Goal: Information Seeking & Learning: Learn about a topic

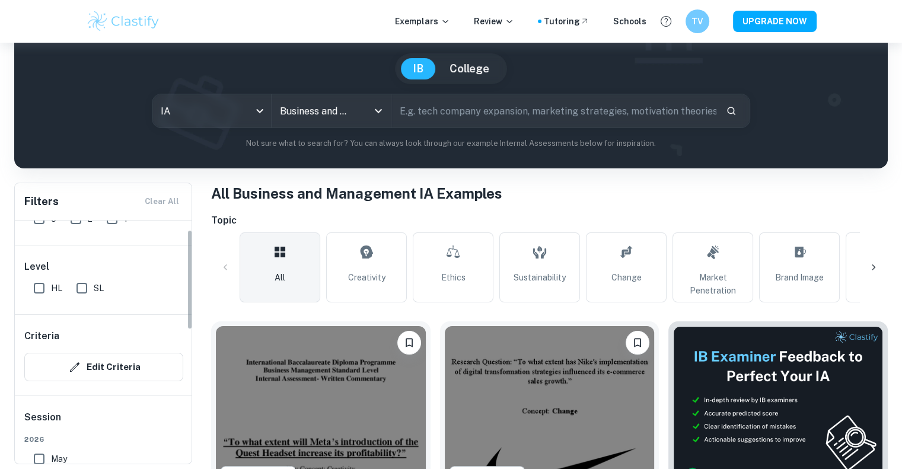
scroll to position [77, 0]
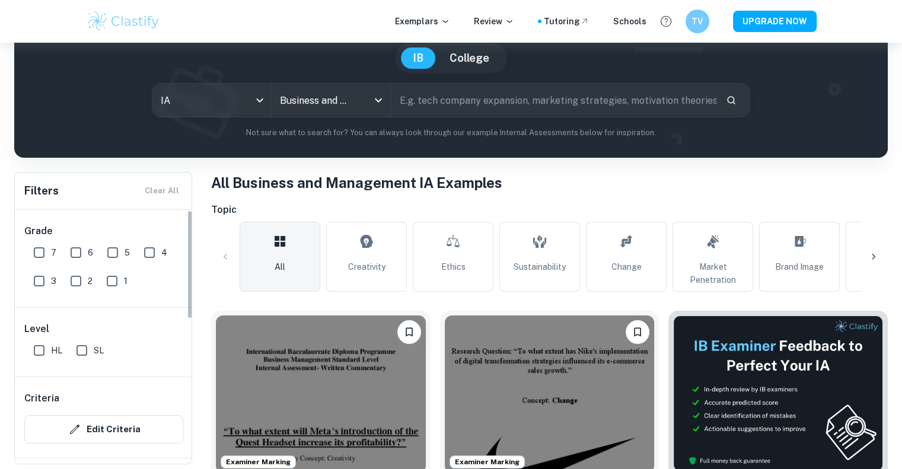
scroll to position [109, 0]
click at [34, 241] on input "7" at bounding box center [39, 253] width 24 height 24
checkbox input "true"
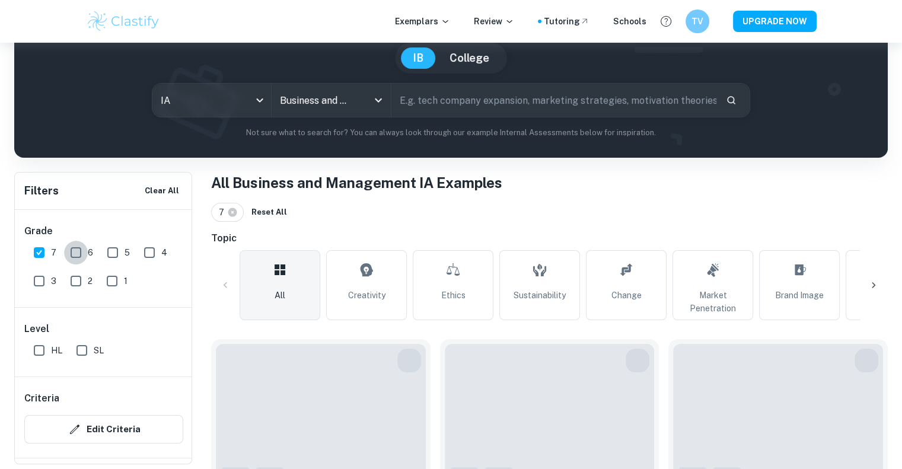
click at [80, 253] on input "6" at bounding box center [76, 253] width 24 height 24
checkbox input "true"
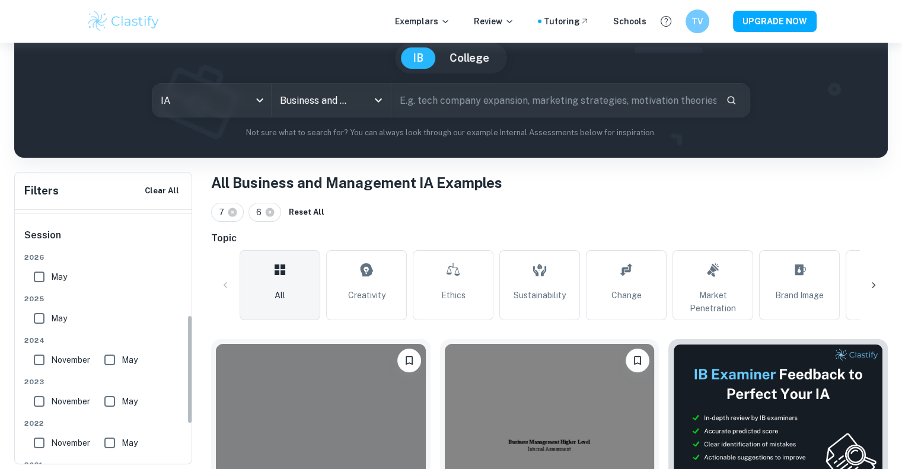
scroll to position [244, 0]
click at [40, 276] on input "May" at bounding box center [39, 277] width 24 height 24
checkbox input "true"
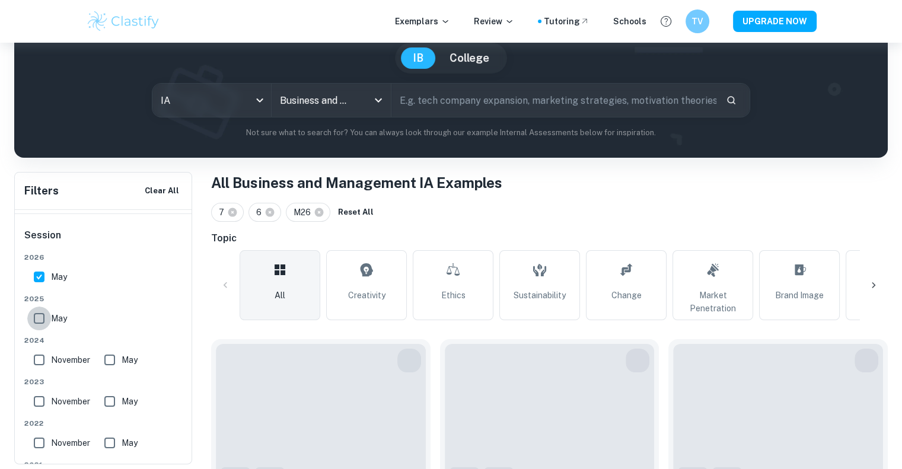
click at [39, 321] on input "May" at bounding box center [39, 319] width 24 height 24
checkbox input "true"
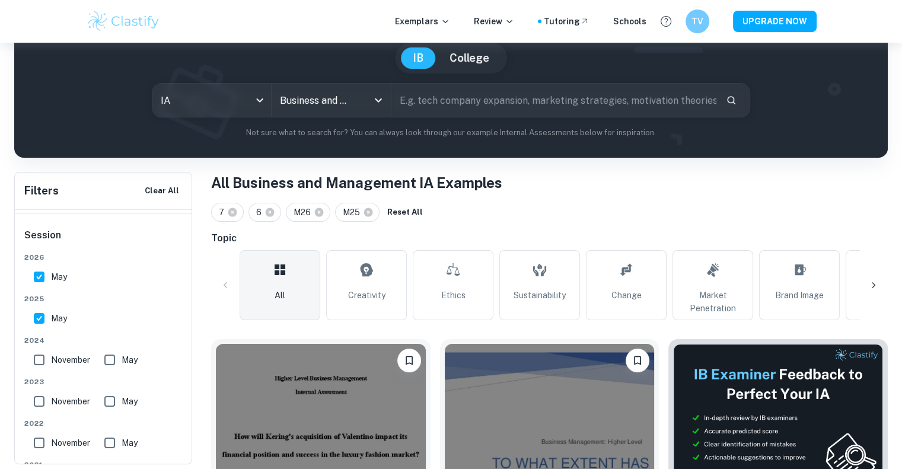
click at [39, 275] on input "May" at bounding box center [39, 277] width 24 height 24
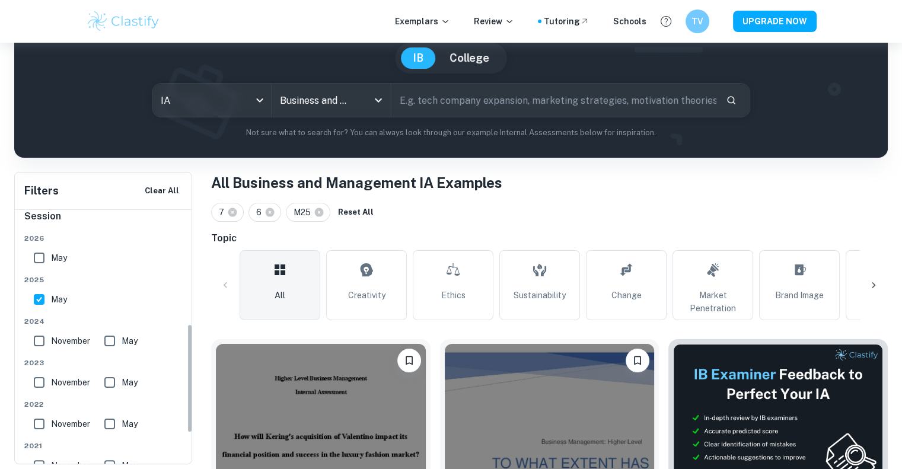
scroll to position [261, 0]
click at [41, 263] on input "May" at bounding box center [39, 260] width 24 height 24
click at [38, 270] on input "May" at bounding box center [39, 260] width 24 height 24
checkbox input "false"
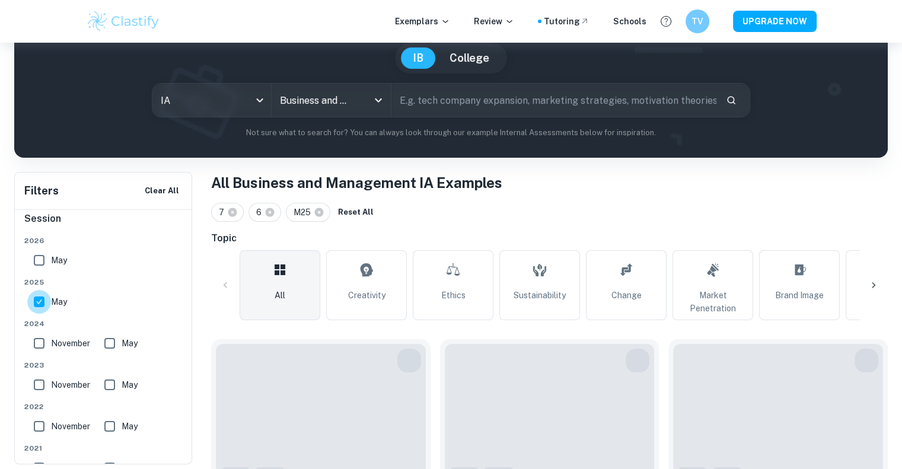
click at [39, 299] on input "May" at bounding box center [39, 302] width 24 height 24
checkbox input "false"
click at [42, 265] on input "May" at bounding box center [39, 260] width 24 height 24
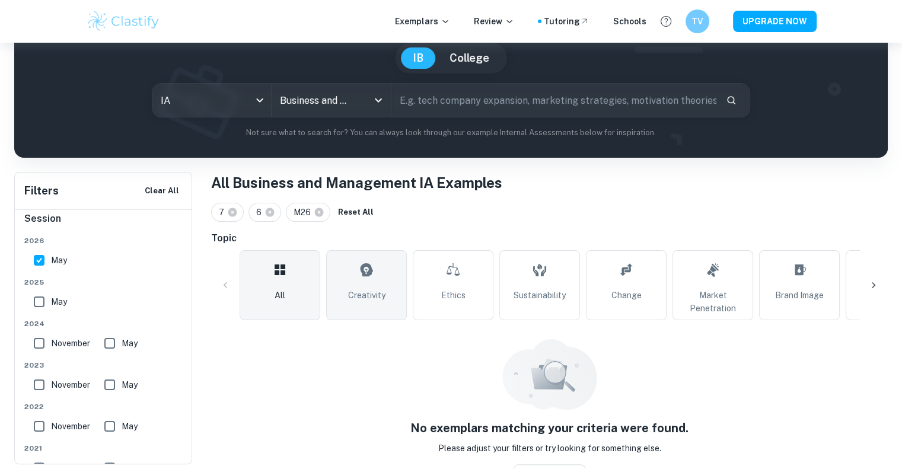
scroll to position [125, 0]
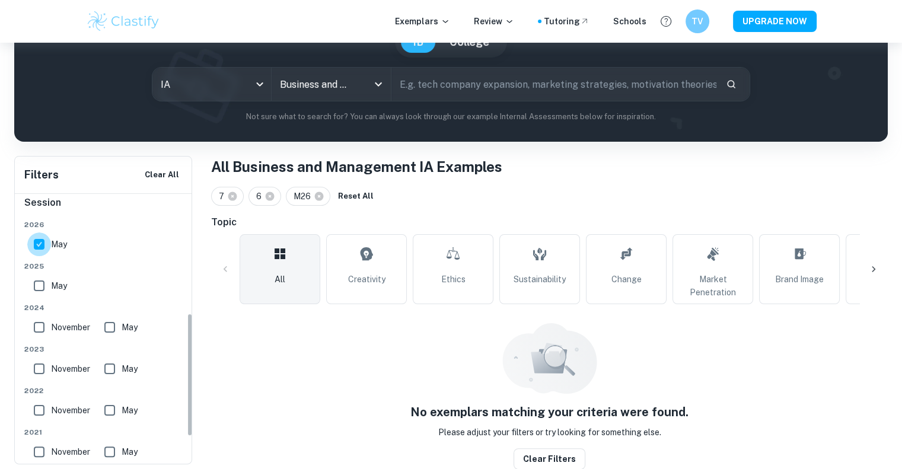
click at [31, 241] on input "May" at bounding box center [39, 244] width 24 height 24
checkbox input "false"
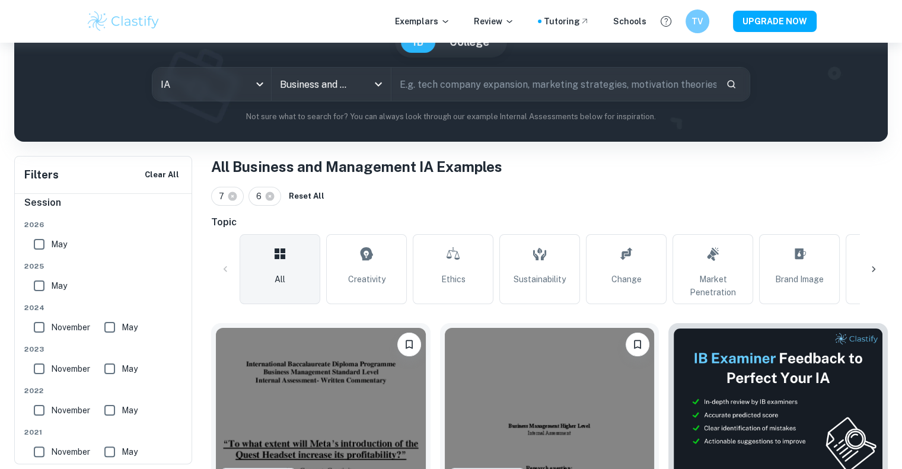
click at [45, 283] on input "May" at bounding box center [39, 286] width 24 height 24
checkbox input "true"
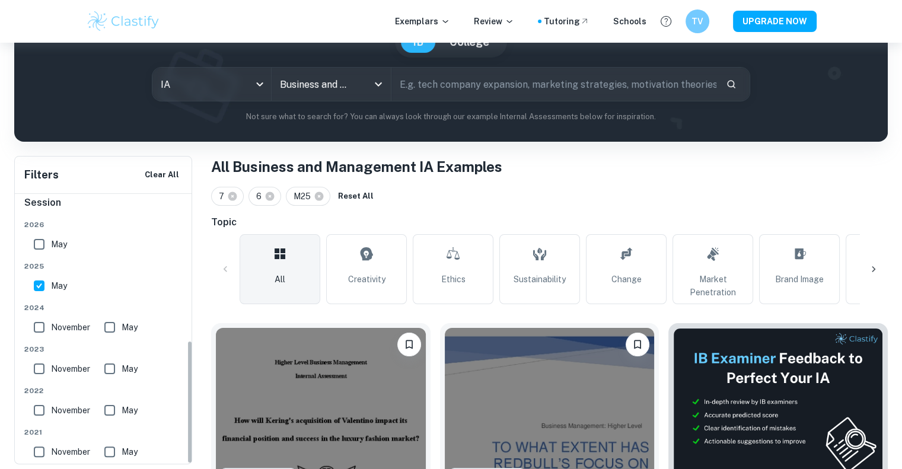
scroll to position [320, 0]
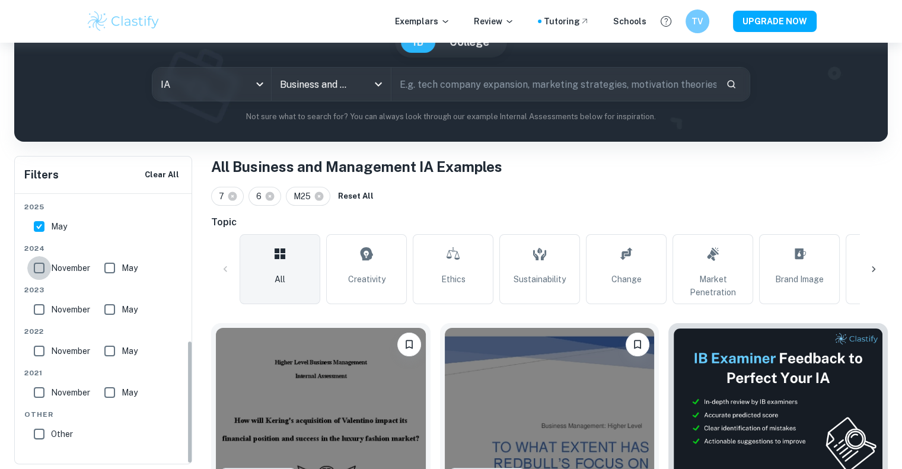
click at [45, 259] on input "November" at bounding box center [39, 268] width 24 height 24
checkbox input "true"
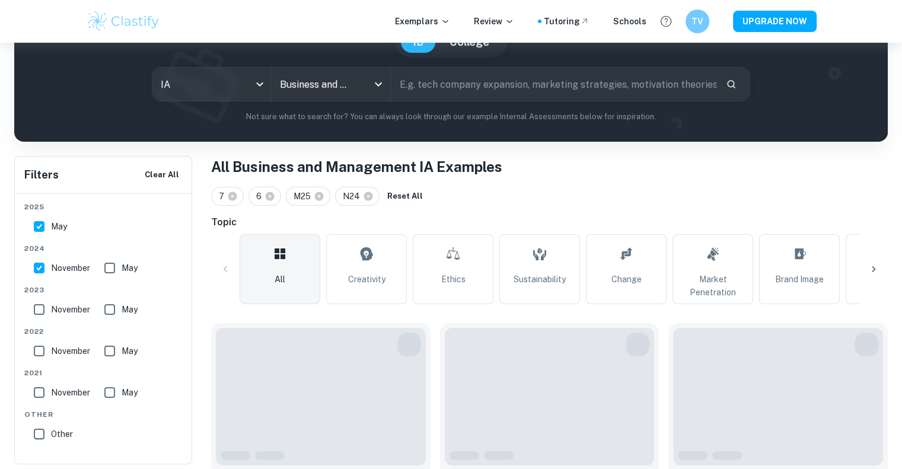
click at [121, 267] on input "May" at bounding box center [110, 268] width 24 height 24
checkbox input "true"
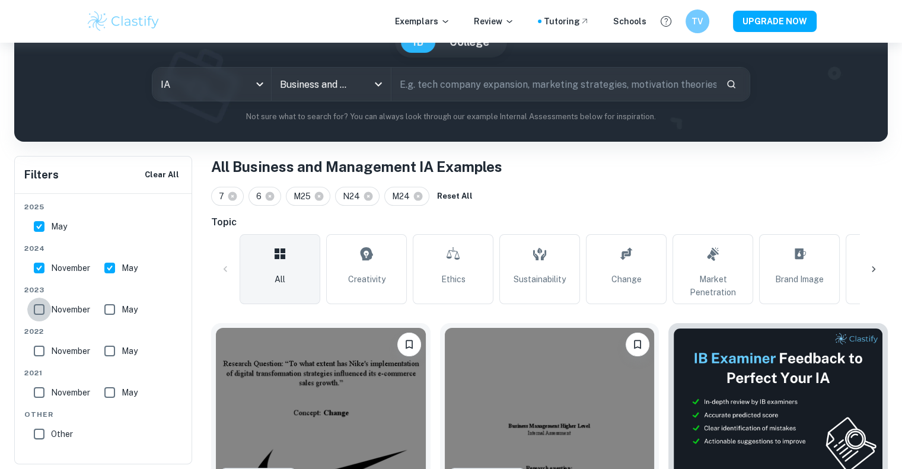
click at [46, 305] on input "November" at bounding box center [39, 310] width 24 height 24
checkbox input "true"
click at [98, 308] on input "May" at bounding box center [110, 310] width 24 height 24
checkbox input "true"
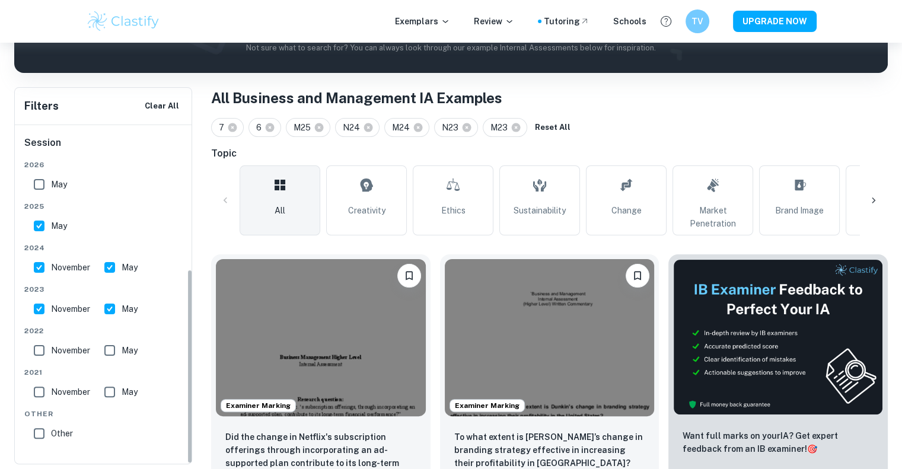
scroll to position [251, 0]
click at [36, 348] on input "November" at bounding box center [39, 351] width 24 height 24
checkbox input "true"
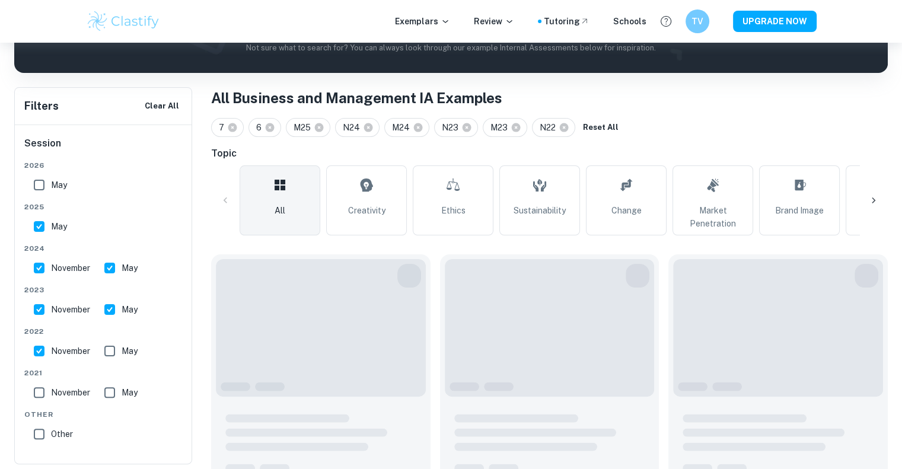
click at [120, 353] on input "May" at bounding box center [110, 351] width 24 height 24
checkbox input "true"
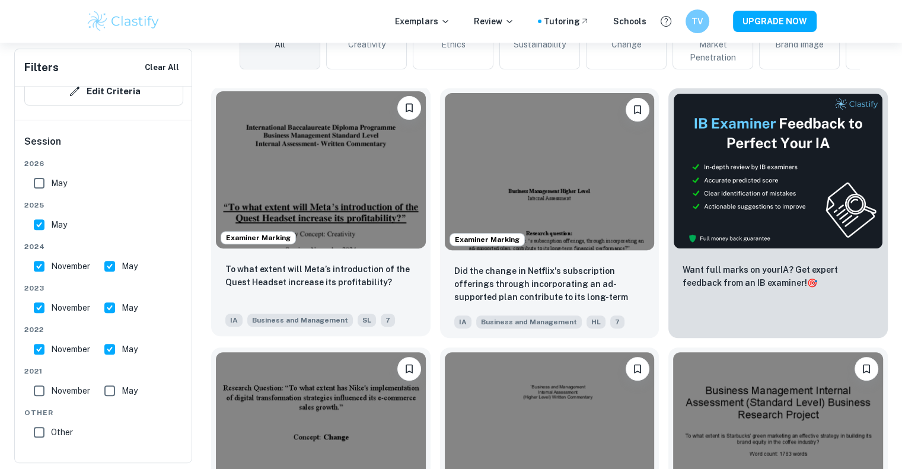
scroll to position [359, 0]
click at [368, 163] on img at bounding box center [321, 170] width 210 height 157
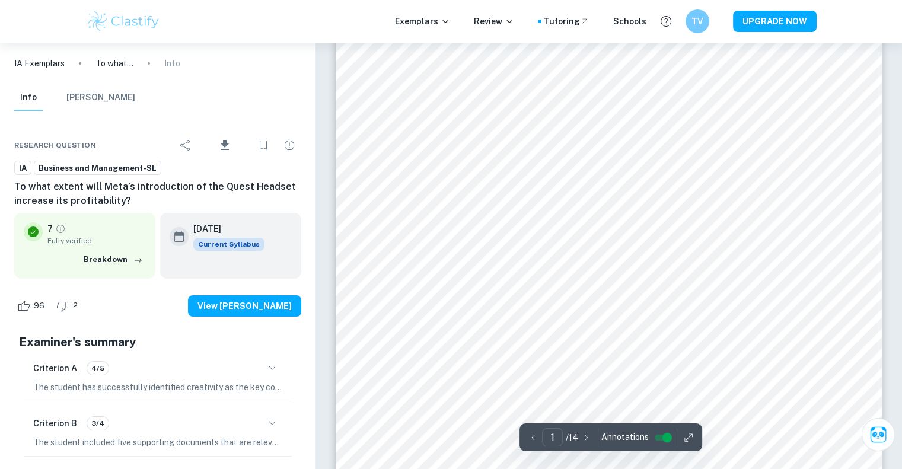
scroll to position [185, 0]
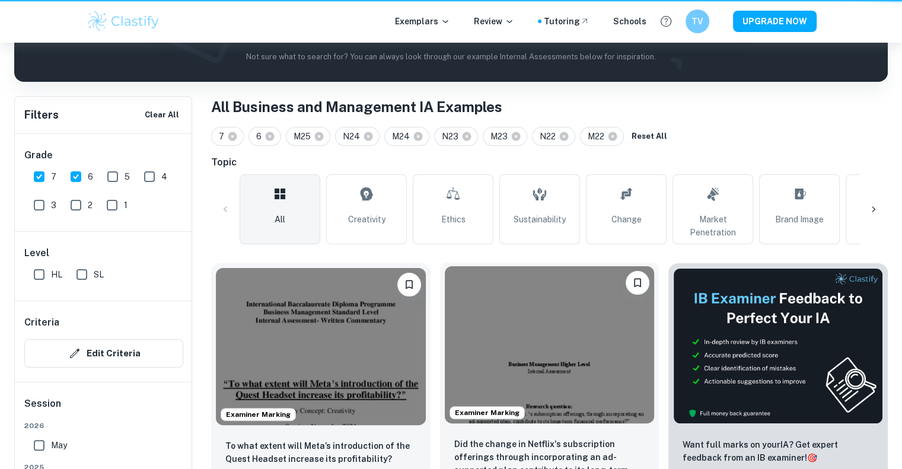
scroll to position [359, 0]
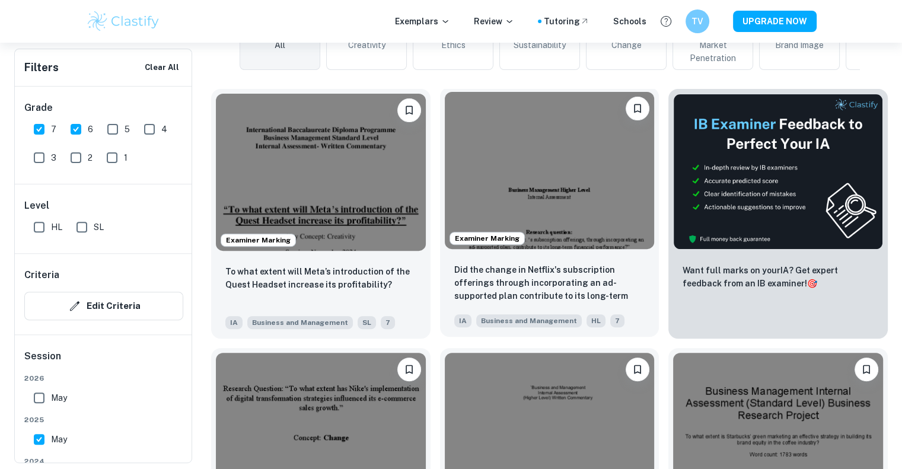
click at [554, 196] on img at bounding box center [550, 170] width 210 height 157
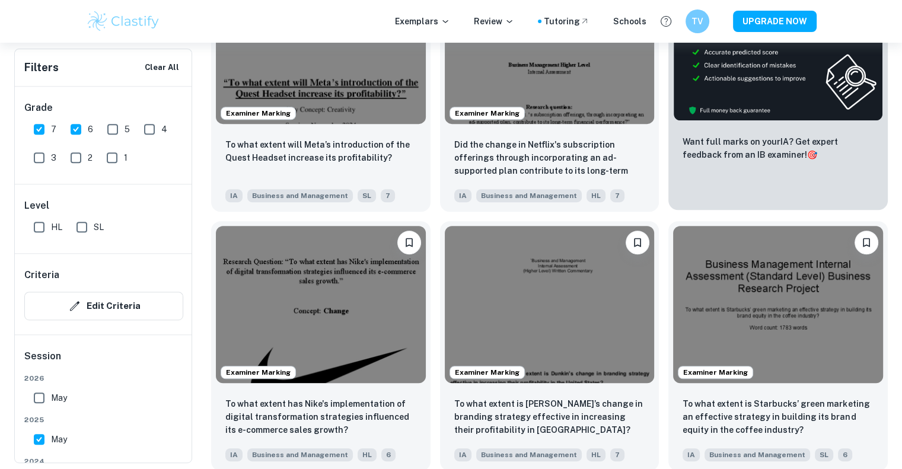
scroll to position [487, 0]
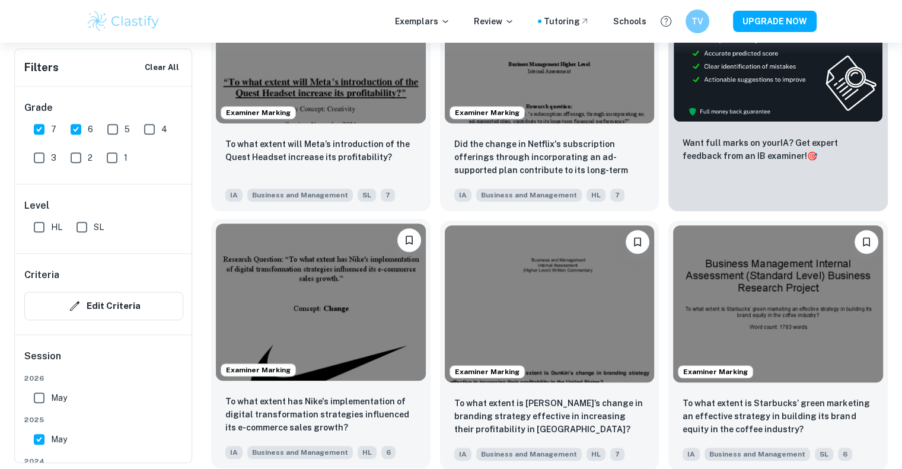
click at [351, 282] on img at bounding box center [321, 302] width 210 height 157
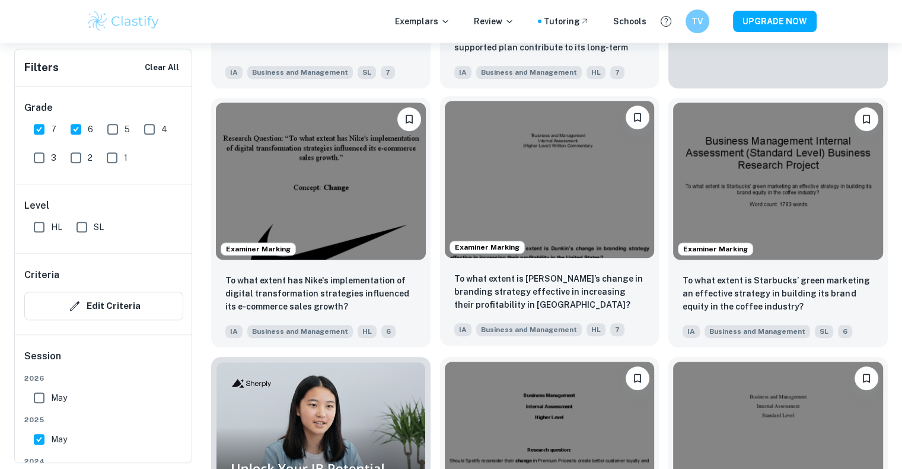
click at [569, 231] on img at bounding box center [550, 179] width 210 height 157
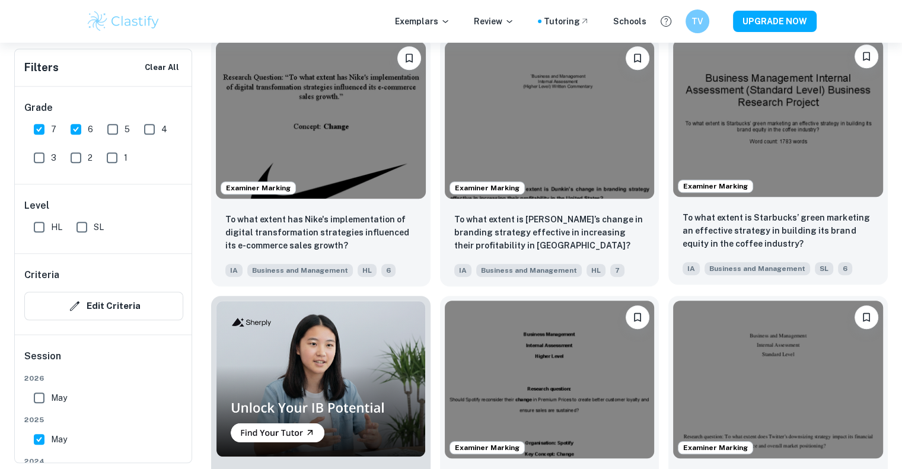
click at [773, 174] on img at bounding box center [778, 118] width 210 height 157
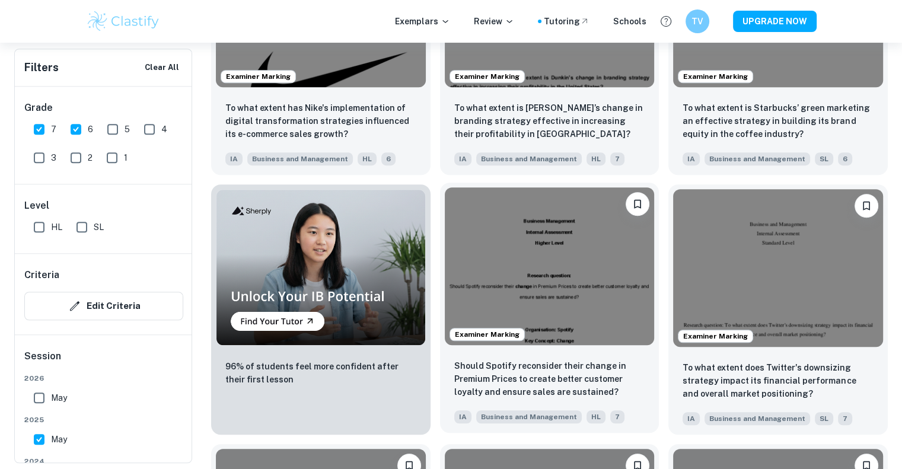
click at [568, 314] on img at bounding box center [550, 265] width 210 height 157
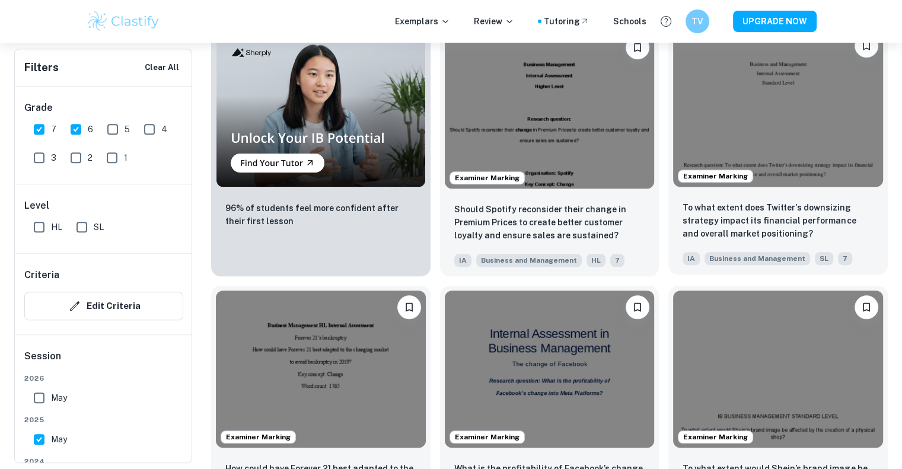
click at [764, 159] on img at bounding box center [778, 107] width 210 height 157
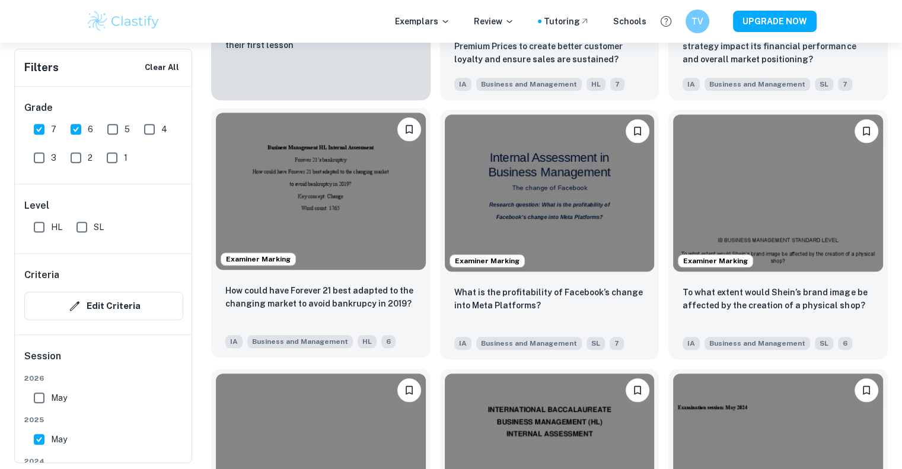
click at [336, 206] on img at bounding box center [321, 191] width 210 height 157
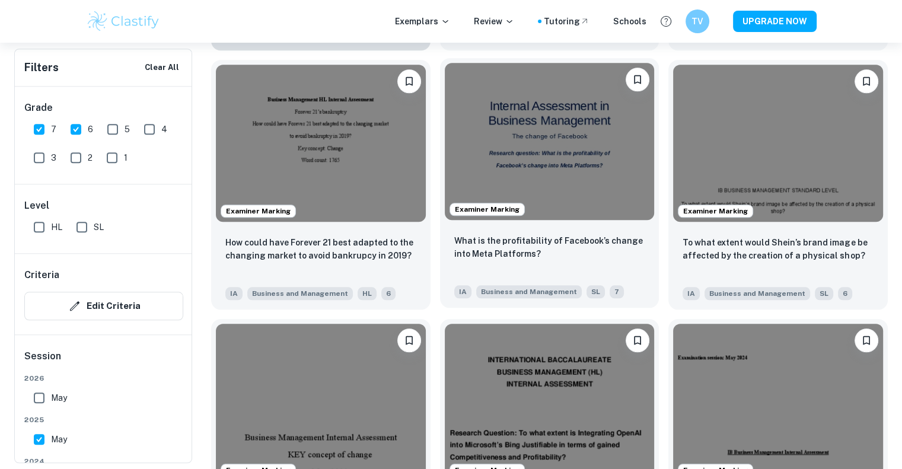
scroll to position [1170, 0]
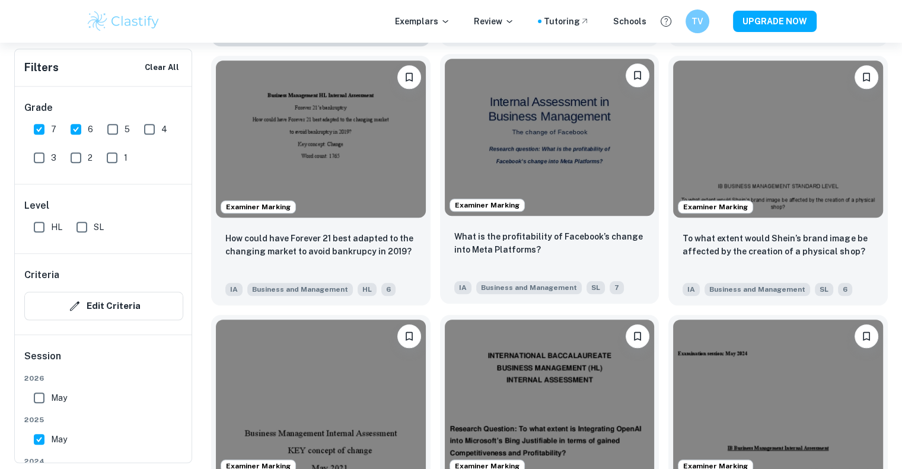
click at [543, 168] on img at bounding box center [550, 137] width 210 height 157
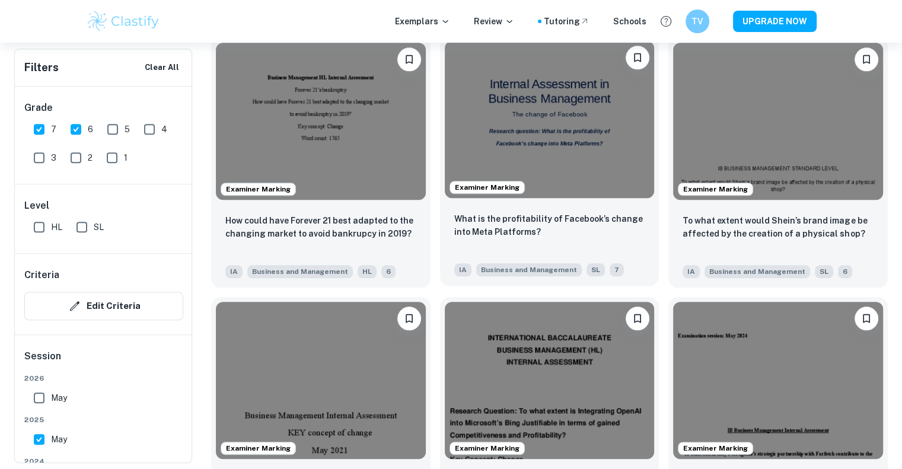
scroll to position [1183, 0]
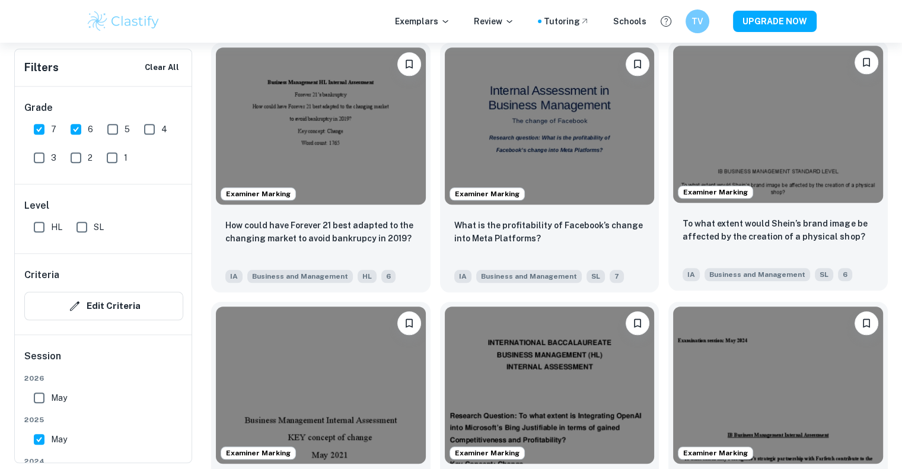
click at [786, 158] on img at bounding box center [778, 124] width 210 height 157
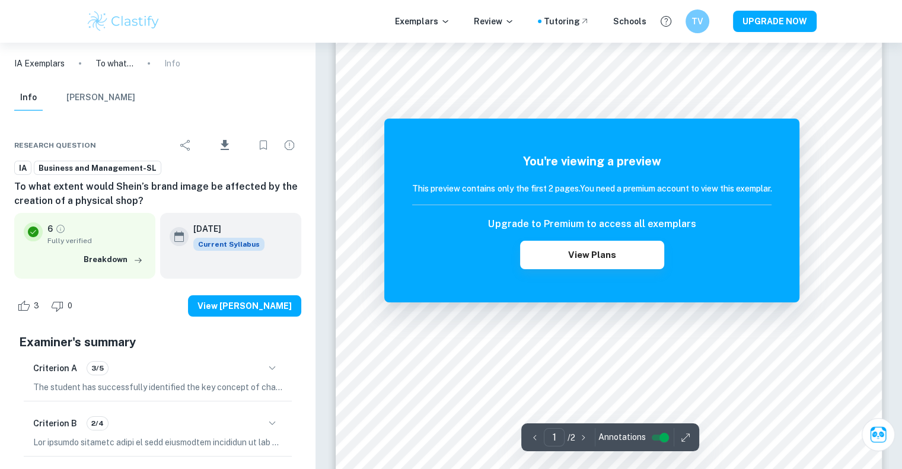
scroll to position [55, 0]
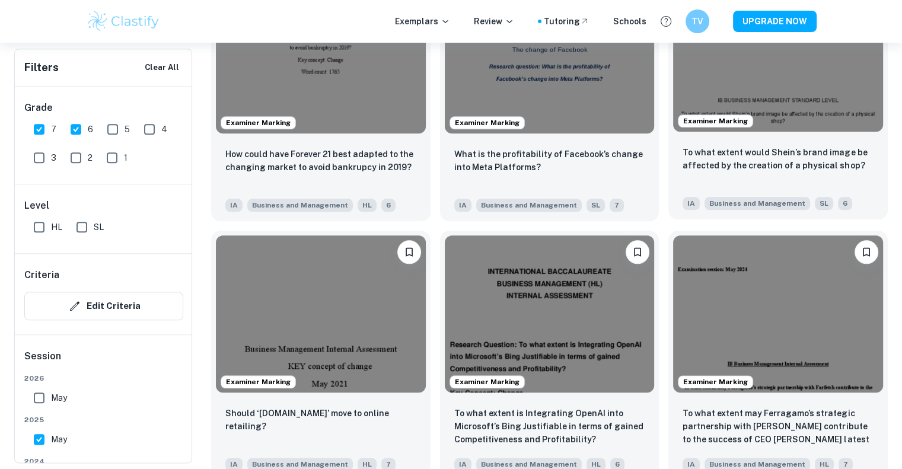
scroll to position [1323, 0]
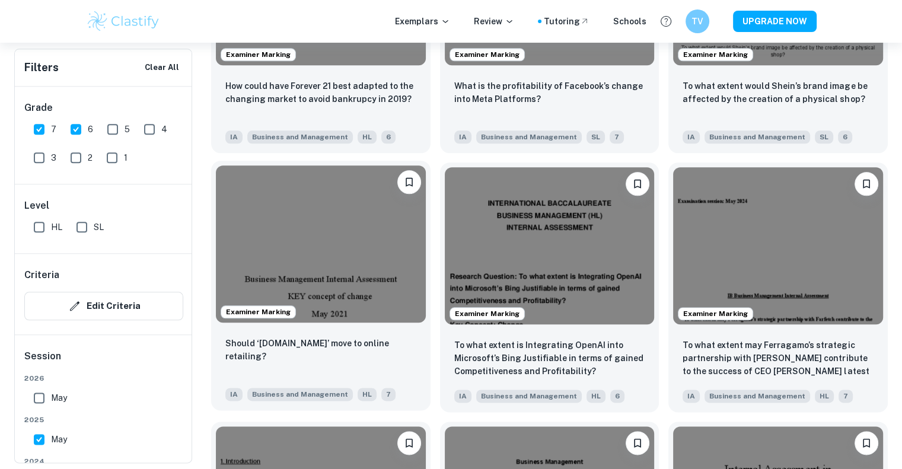
click at [384, 250] on img at bounding box center [321, 243] width 210 height 157
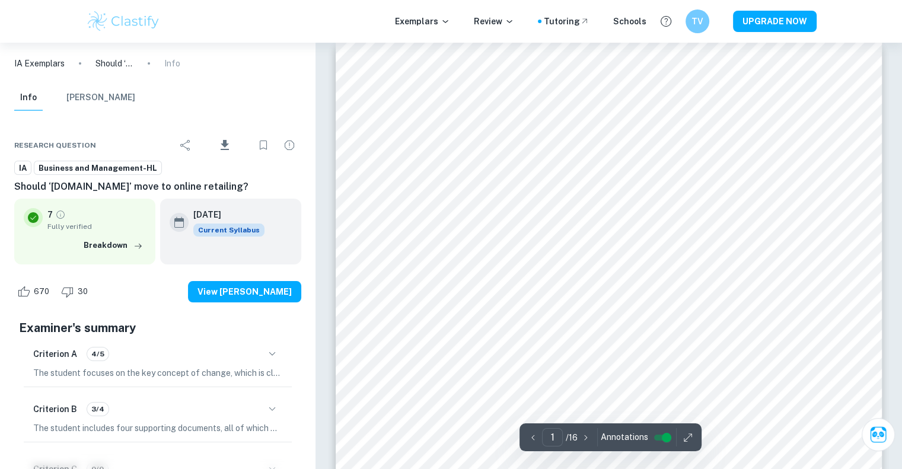
scroll to position [83, 0]
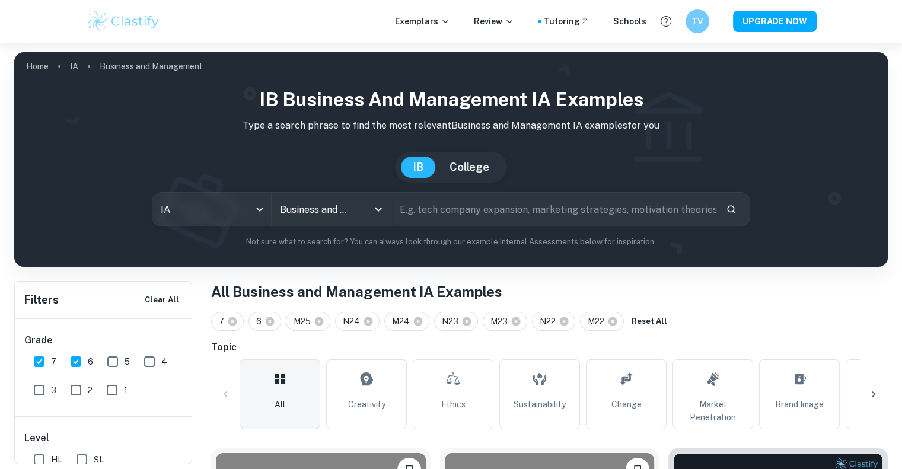
click at [429, 210] on input "text" at bounding box center [553, 209] width 325 height 33
type input "s"
type input "key concept sustainability"
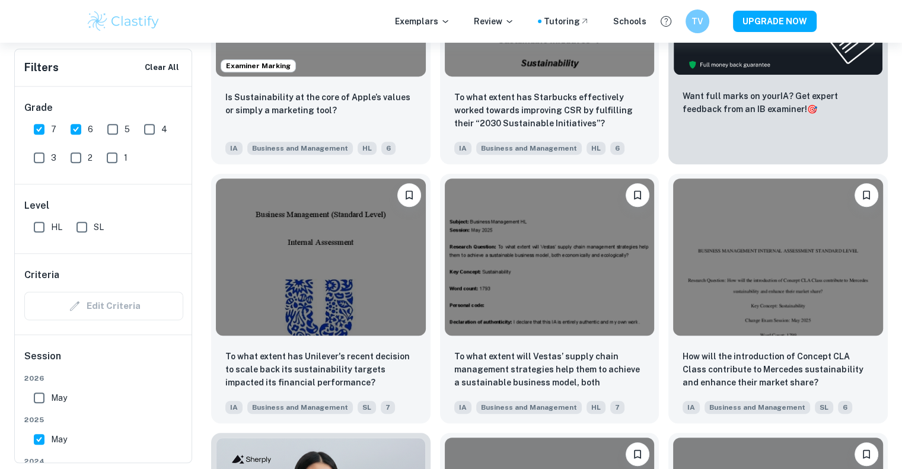
scroll to position [538, 0]
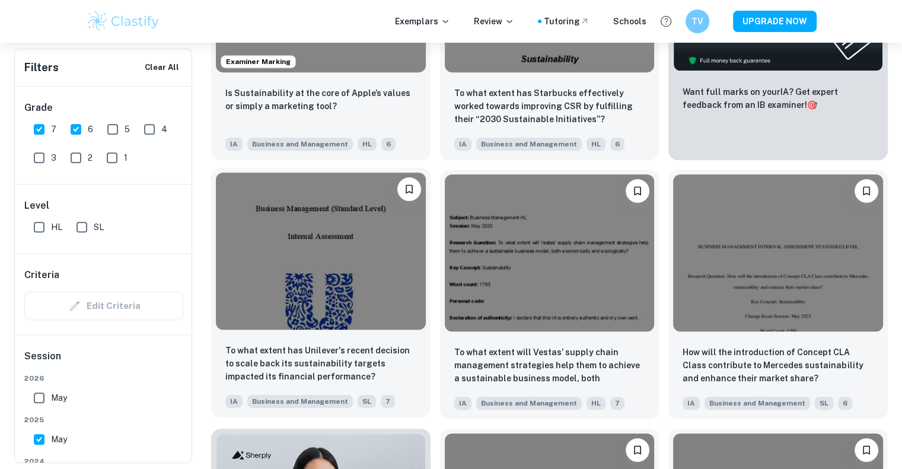
click at [365, 237] on img at bounding box center [321, 251] width 210 height 157
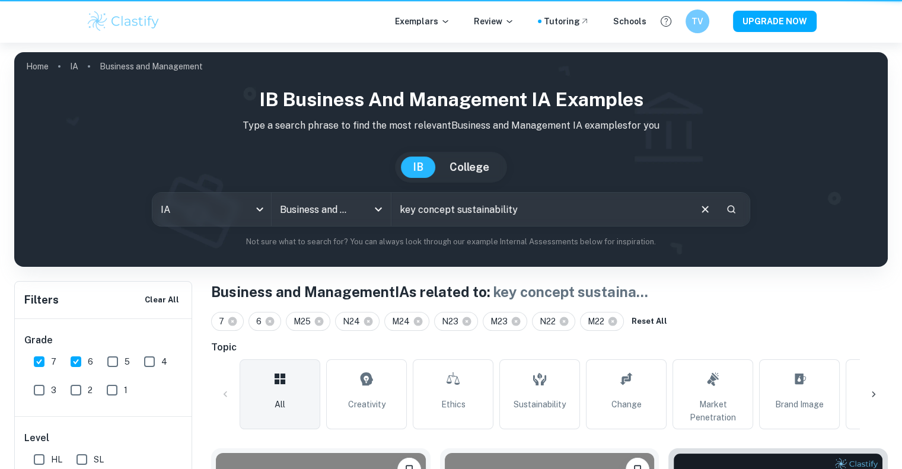
scroll to position [538, 0]
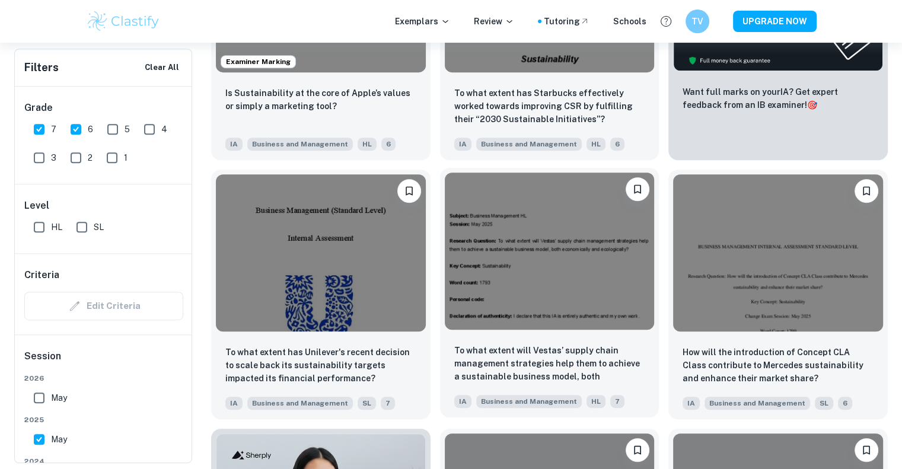
click at [501, 273] on img at bounding box center [550, 251] width 210 height 157
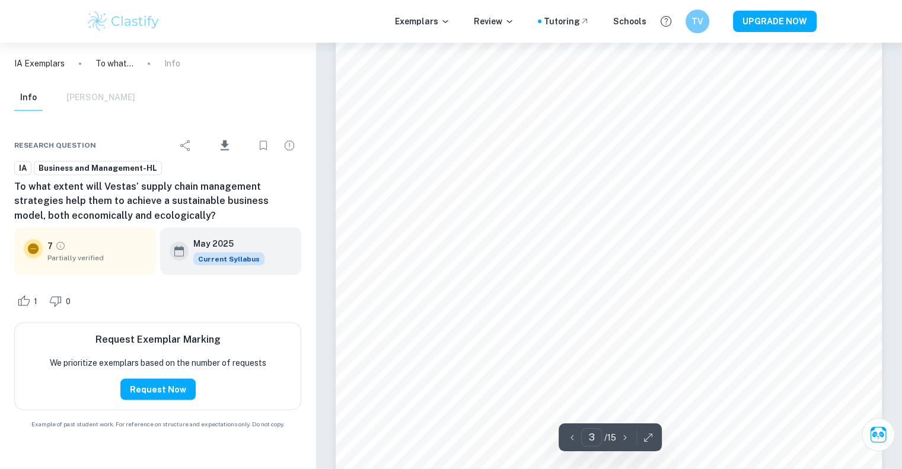
scroll to position [2046, 0]
type input "5"
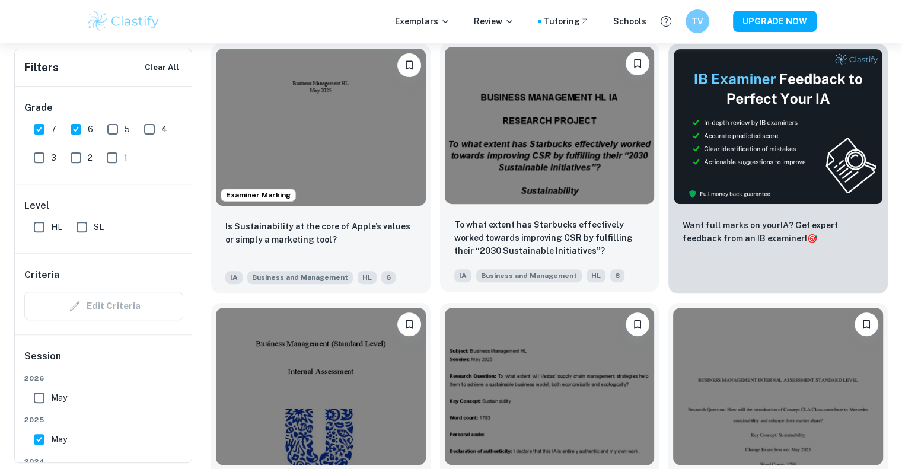
scroll to position [503, 0]
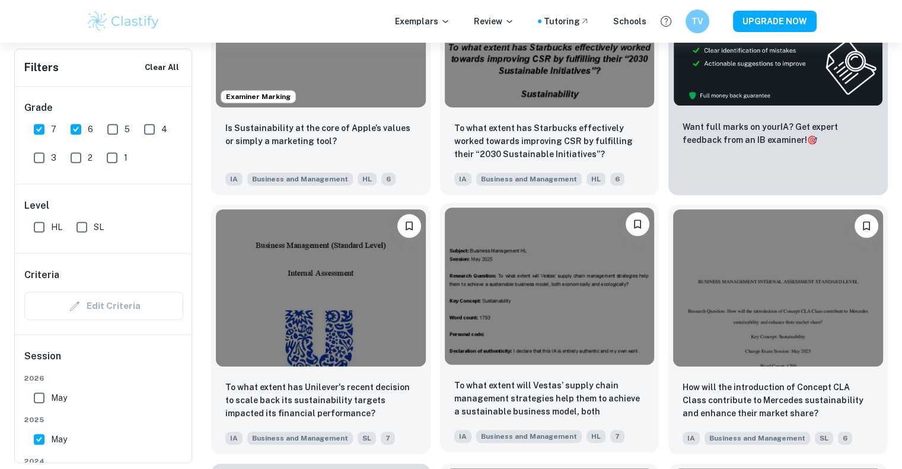
click at [530, 282] on img at bounding box center [550, 286] width 210 height 157
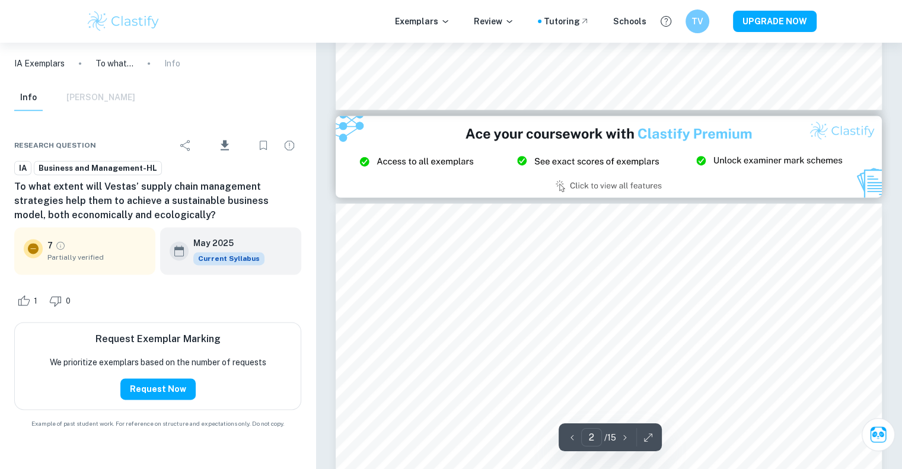
type input "3"
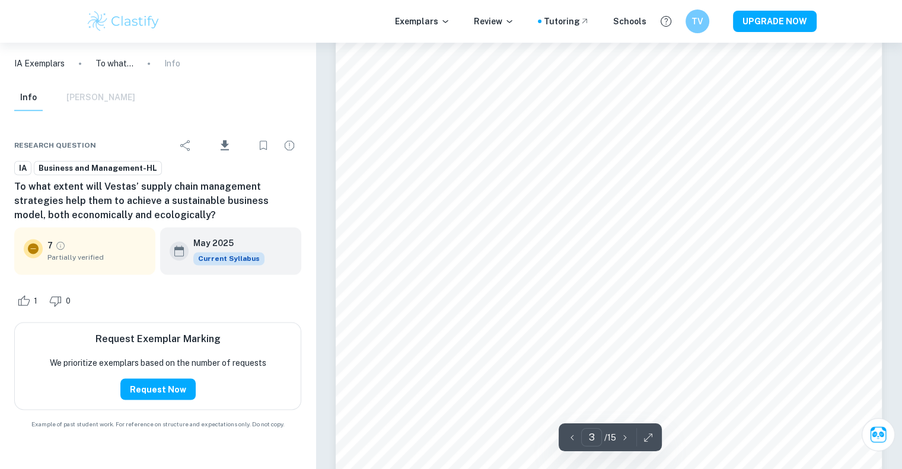
scroll to position [1916, 0]
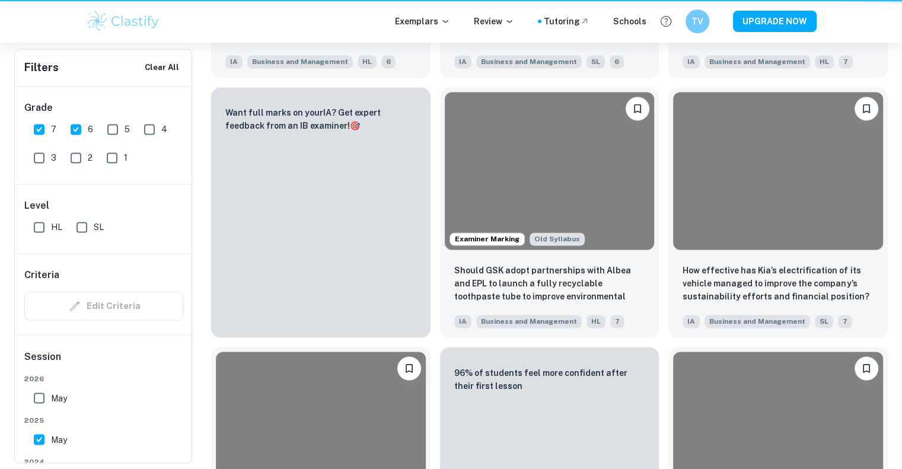
scroll to position [503, 0]
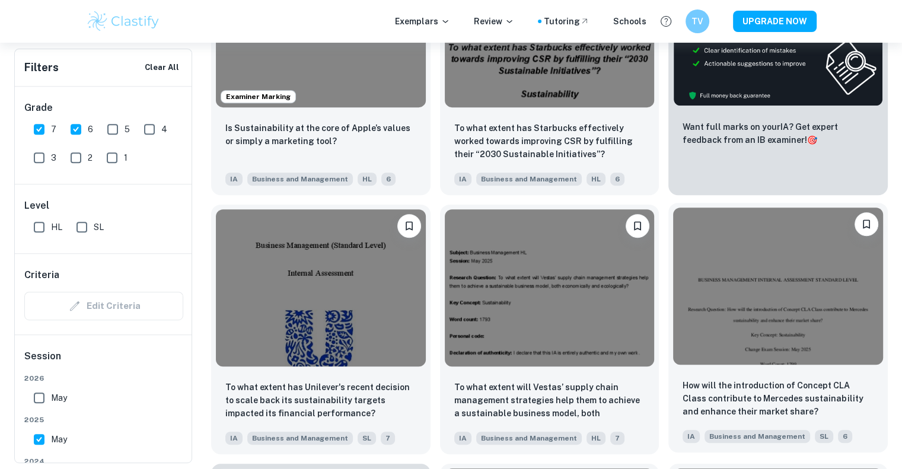
click at [754, 291] on img at bounding box center [778, 286] width 210 height 157
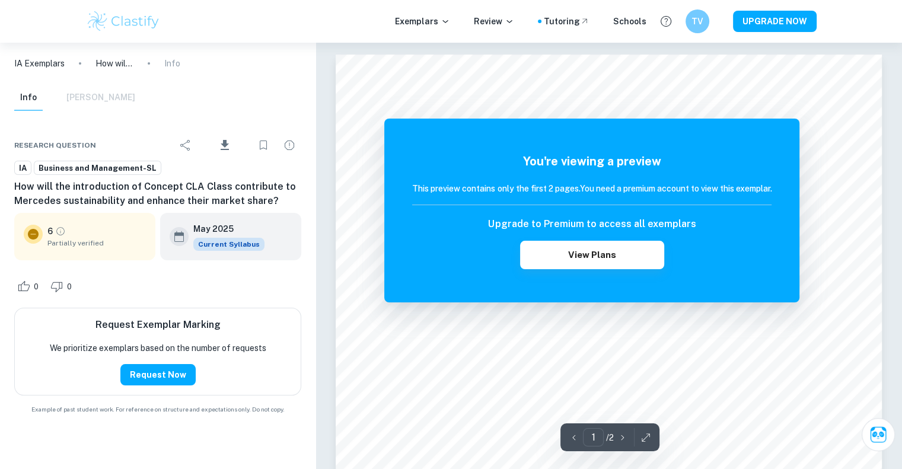
scroll to position [99, 0]
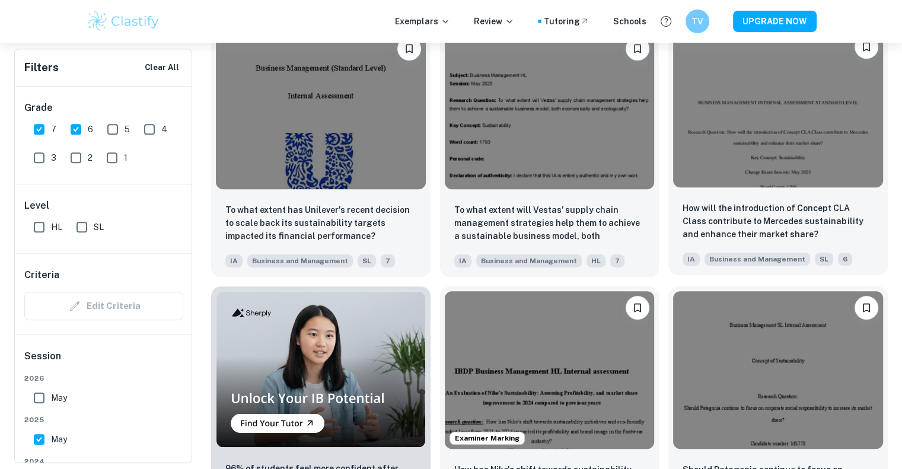
scroll to position [795, 0]
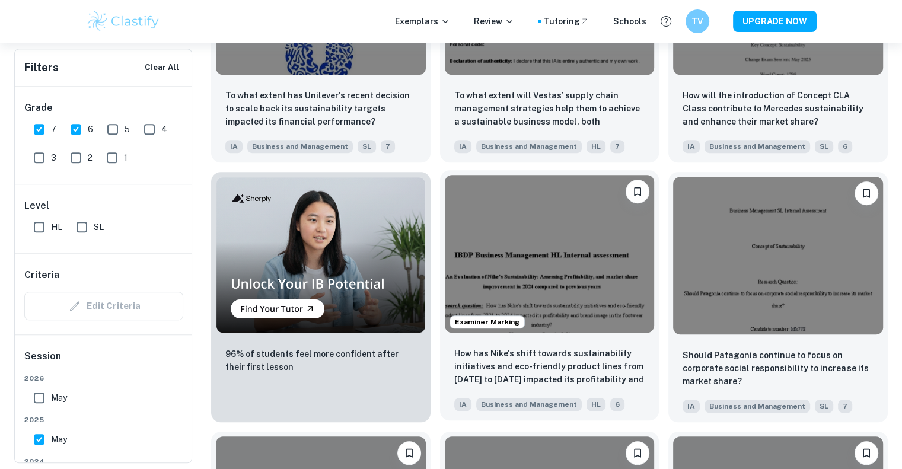
click at [509, 275] on img at bounding box center [550, 253] width 210 height 157
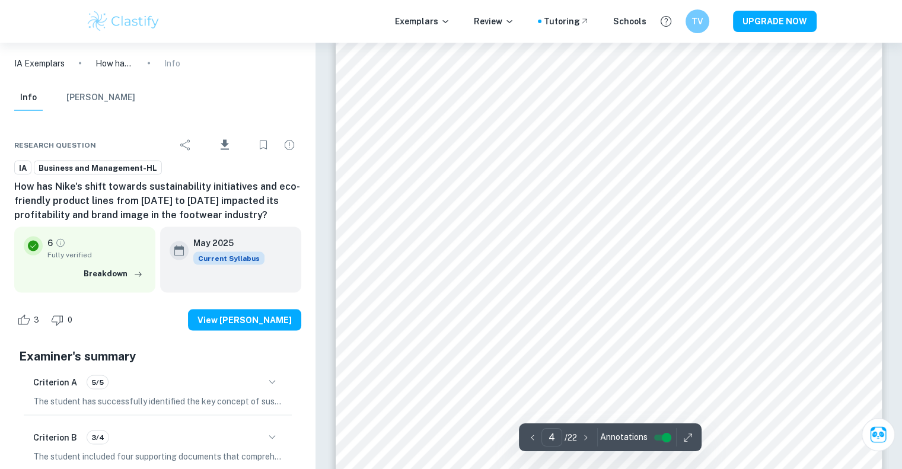
scroll to position [2378, 0]
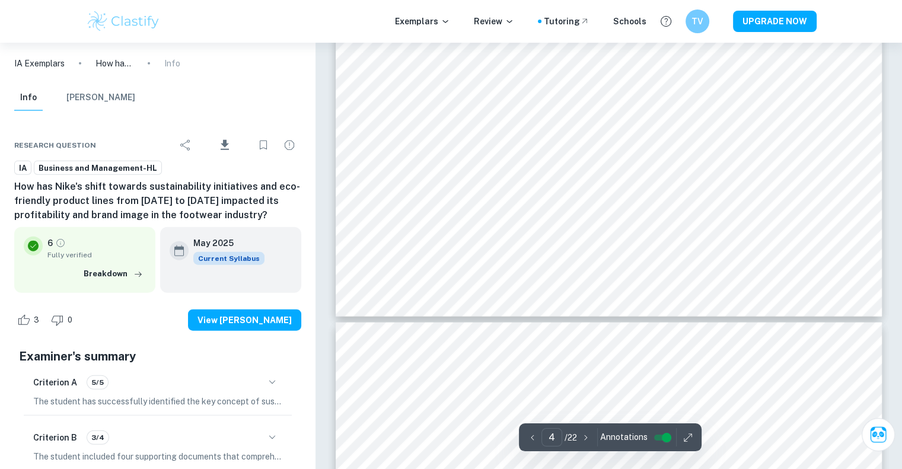
type input "5"
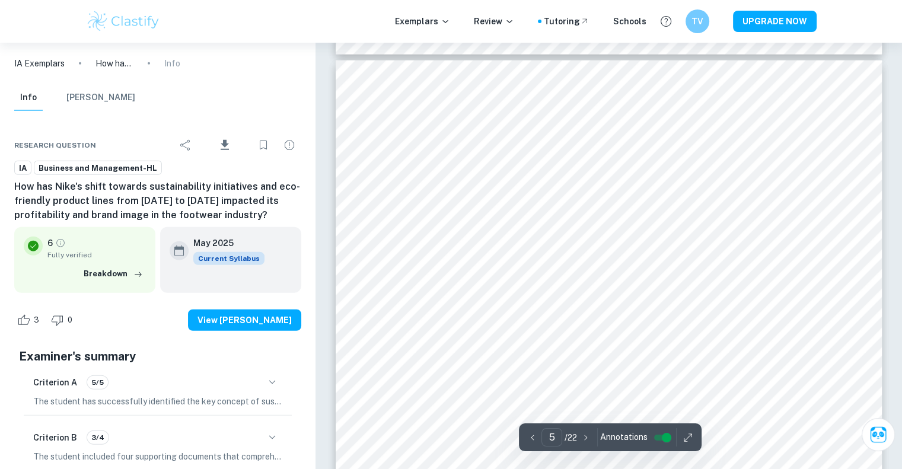
scroll to position [3078, 0]
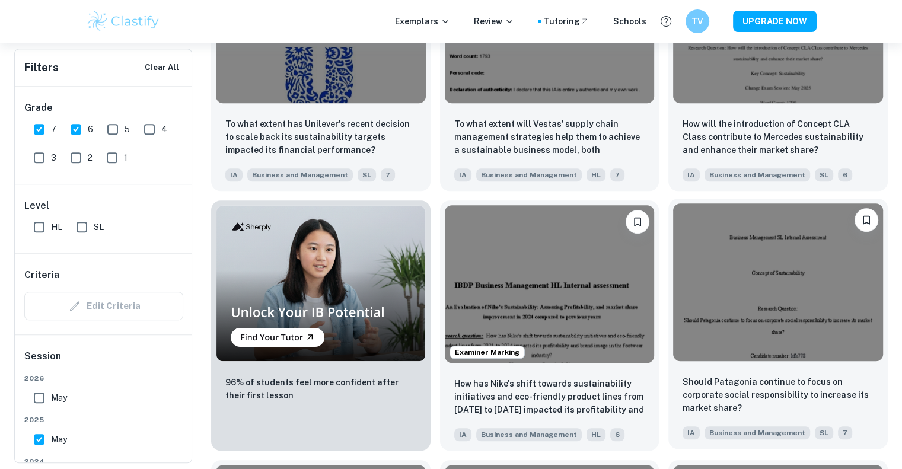
scroll to position [855, 0]
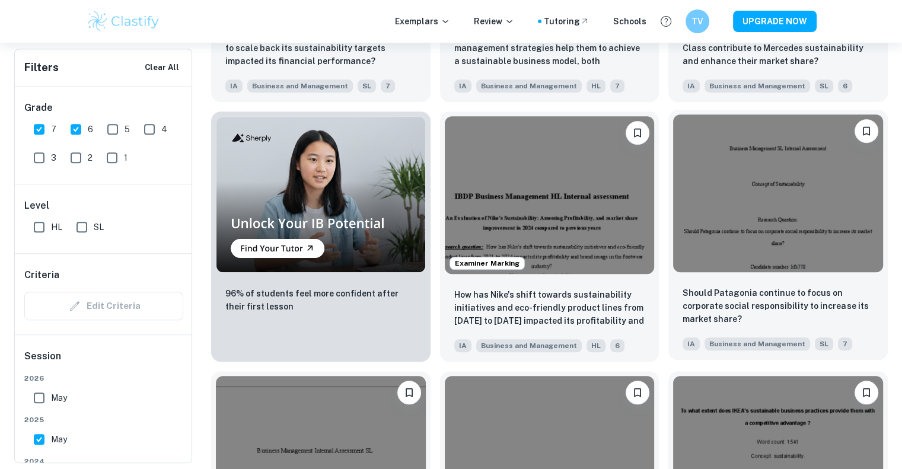
click at [749, 247] on img at bounding box center [778, 192] width 210 height 157
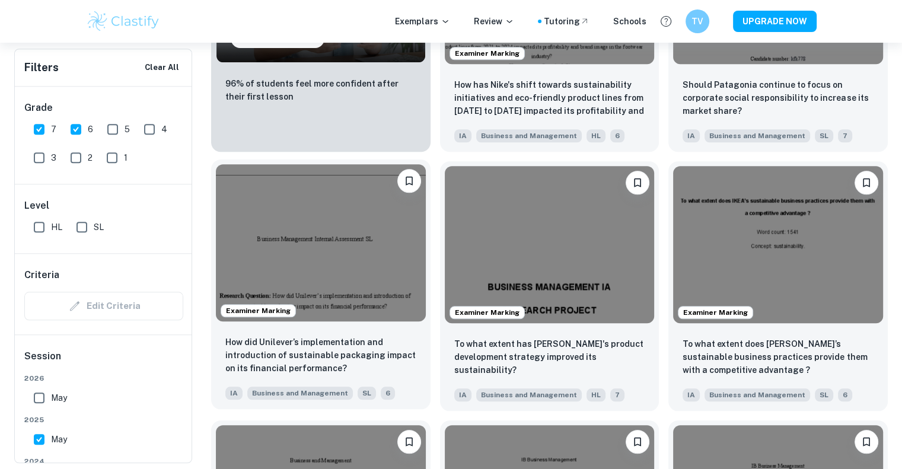
scroll to position [1064, 0]
click at [395, 272] on img at bounding box center [321, 243] width 210 height 157
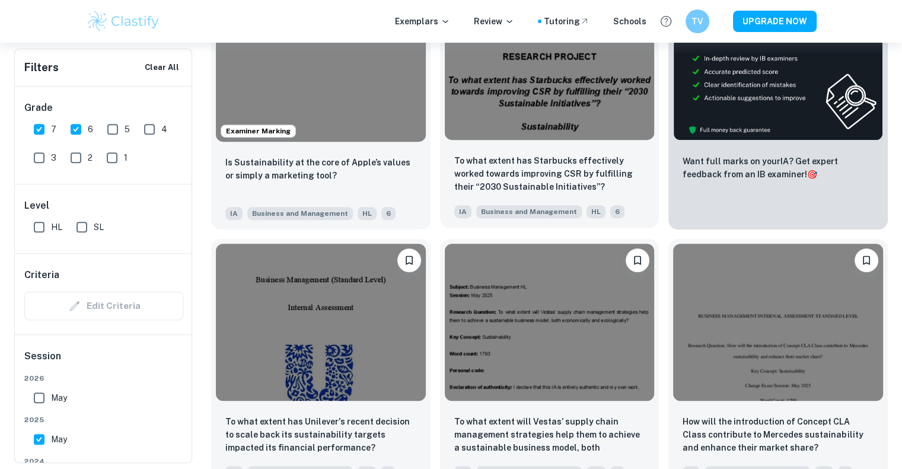
scroll to position [505, 0]
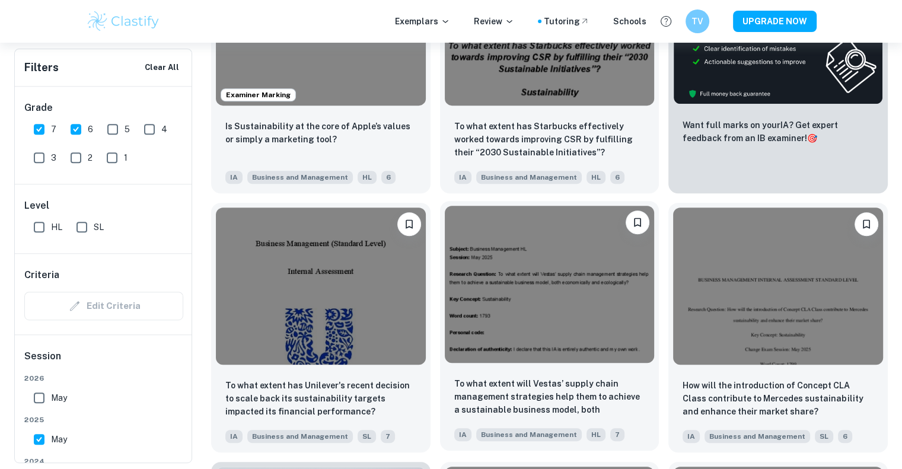
click at [534, 300] on img at bounding box center [550, 284] width 210 height 157
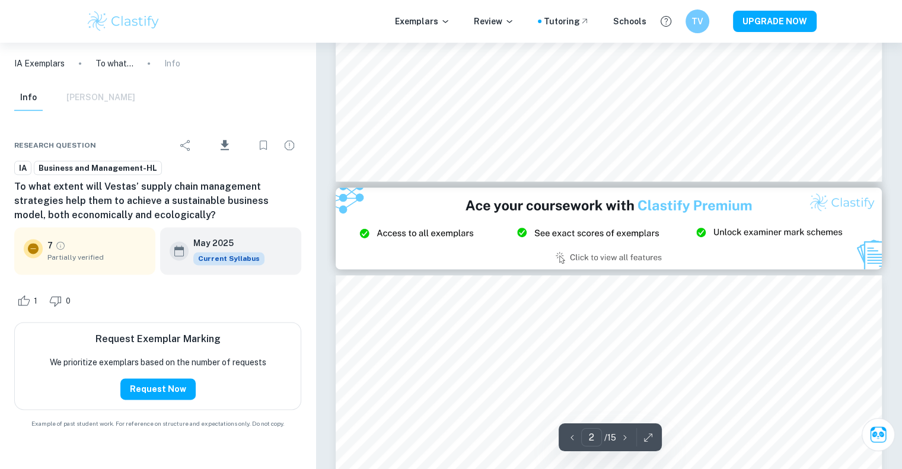
type input "3"
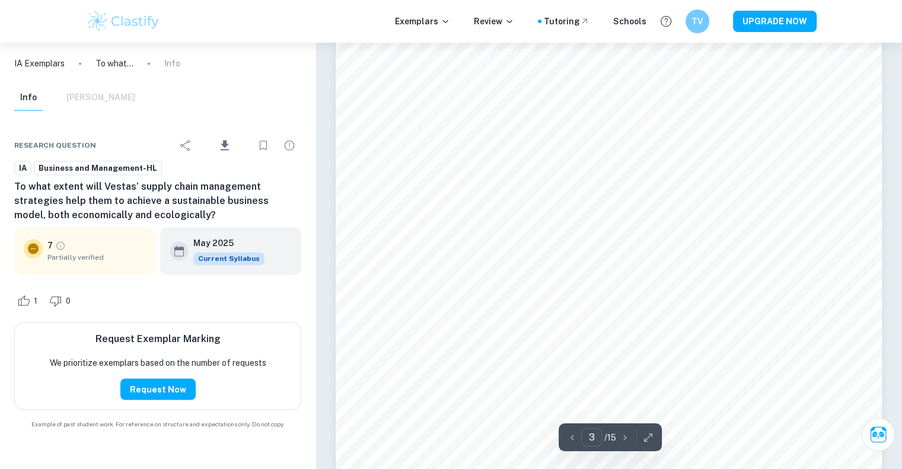
scroll to position [1995, 0]
